Goal: Task Accomplishment & Management: Use online tool/utility

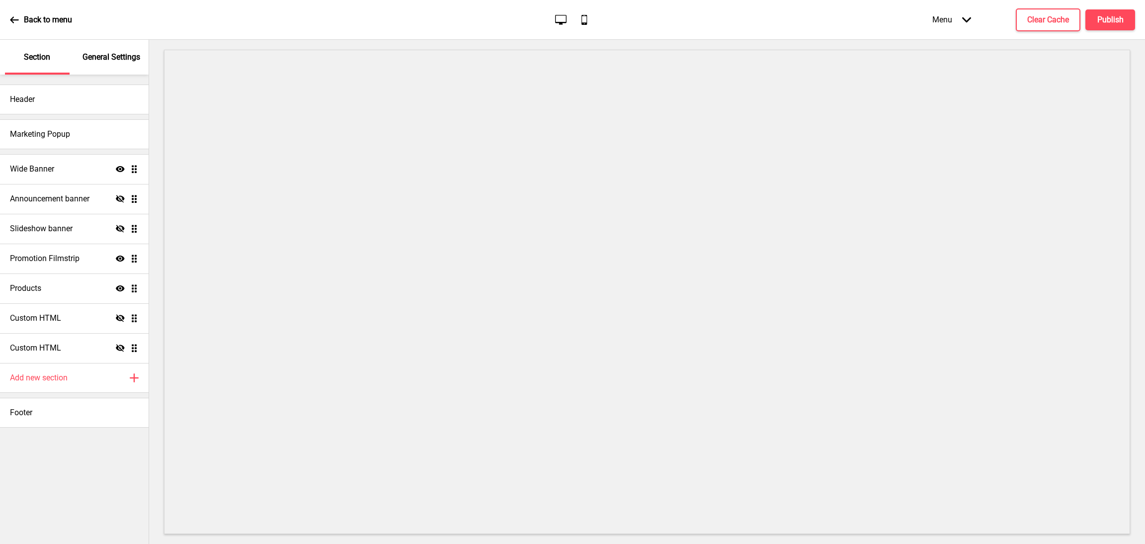
click at [67, 167] on div "Wide Banner Show Drag" at bounding box center [74, 169] width 149 height 30
select select "medium"
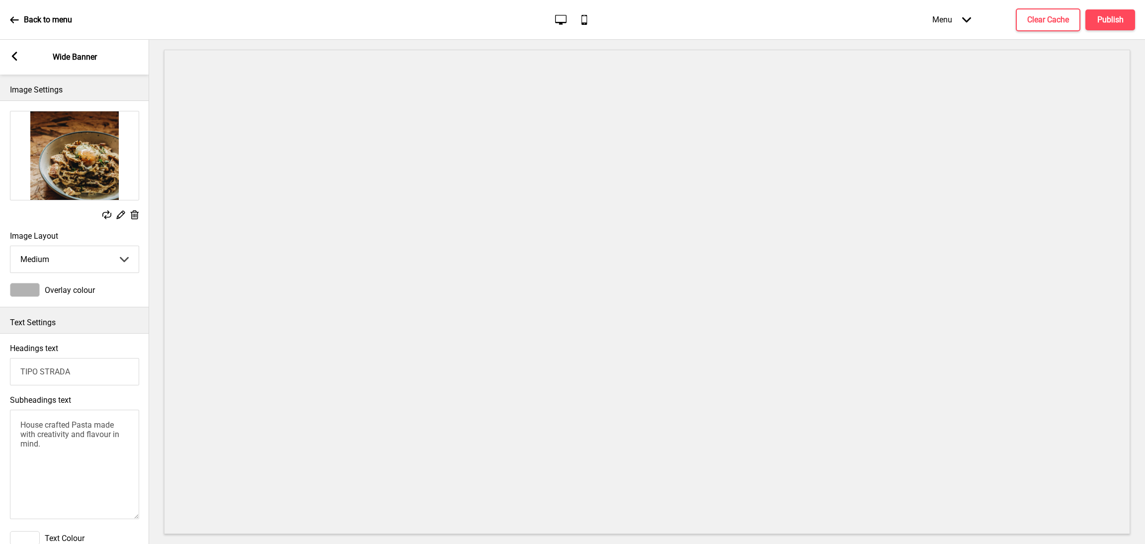
click at [42, 370] on input "TIPO STRADA" at bounding box center [74, 371] width 129 height 27
click at [43, 375] on input "TIPO STRADA" at bounding box center [74, 371] width 129 height 27
click at [41, 372] on input "TIPO STRADA" at bounding box center [74, 371] width 129 height 27
type input "TIPO PASTA STRADA"
click at [1119, 24] on h4 "Publish" at bounding box center [1111, 19] width 26 height 11
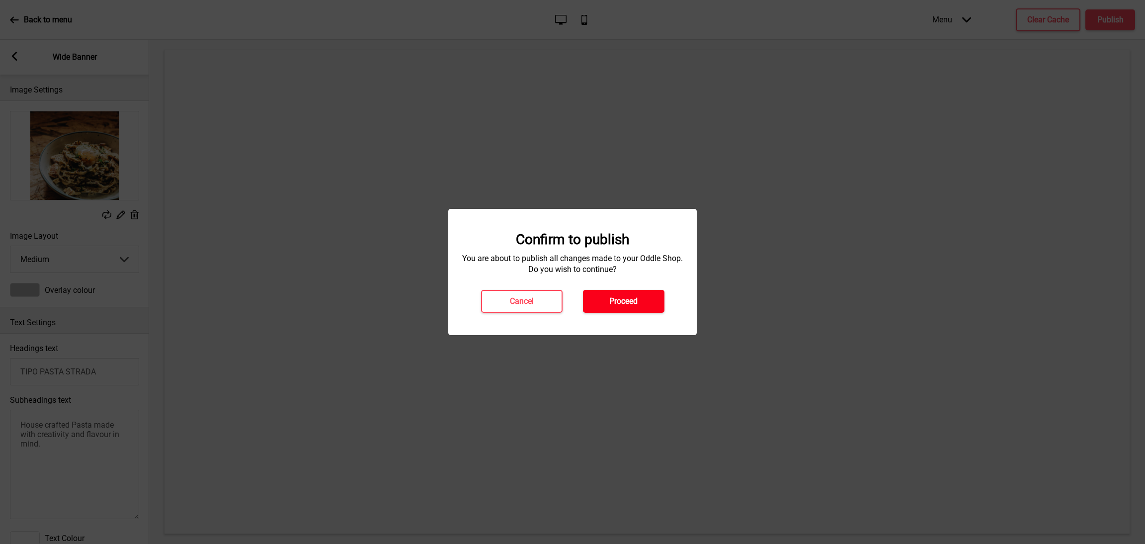
click at [628, 306] on h4 "Proceed" at bounding box center [623, 301] width 28 height 11
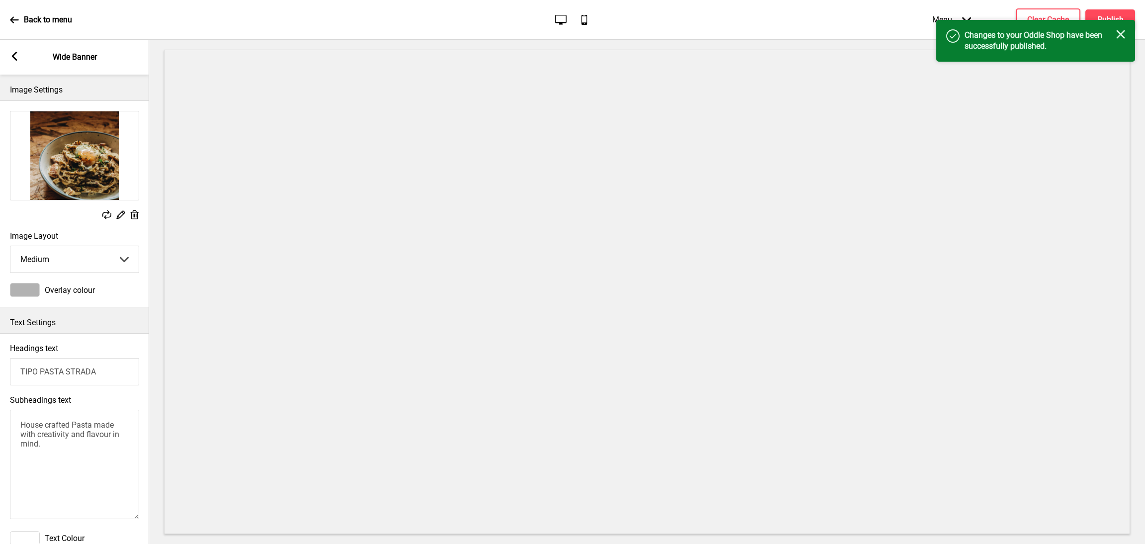
click at [1120, 40] on div "Close" at bounding box center [1121, 35] width 9 height 11
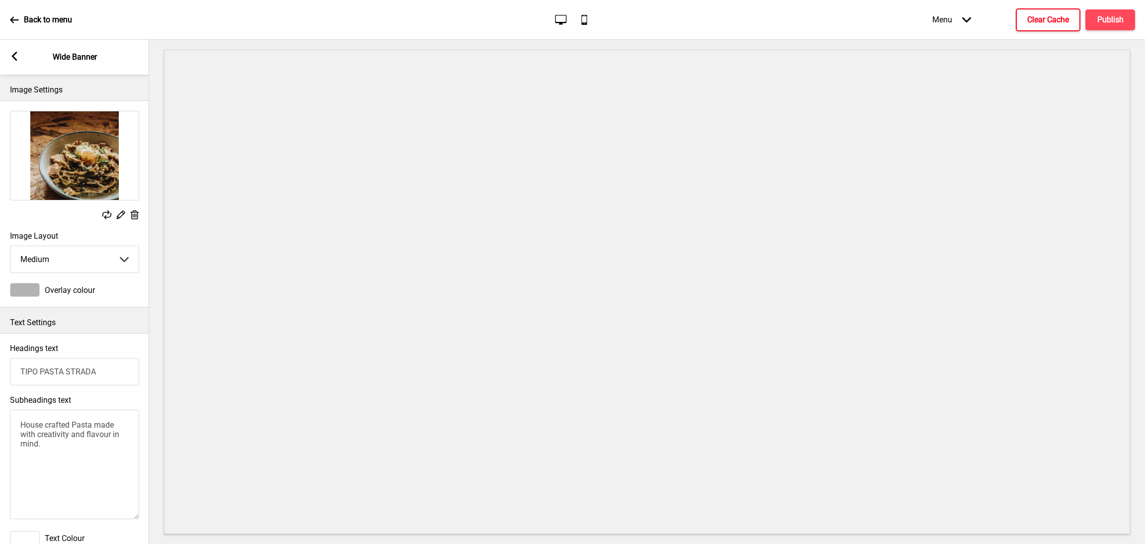
click at [1042, 14] on h4 "Clear Cache" at bounding box center [1049, 19] width 42 height 11
